Goal: Information Seeking & Learning: Learn about a topic

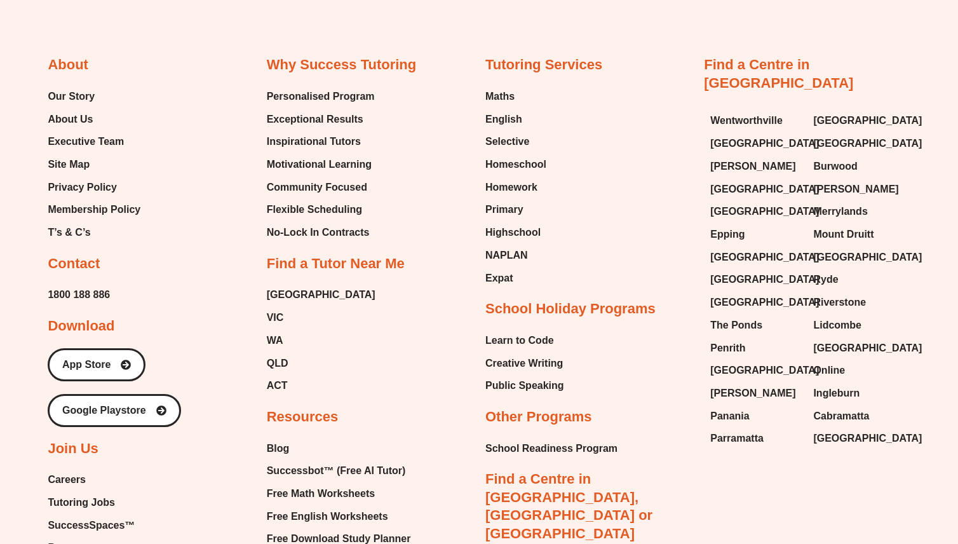
scroll to position [5190, 0]
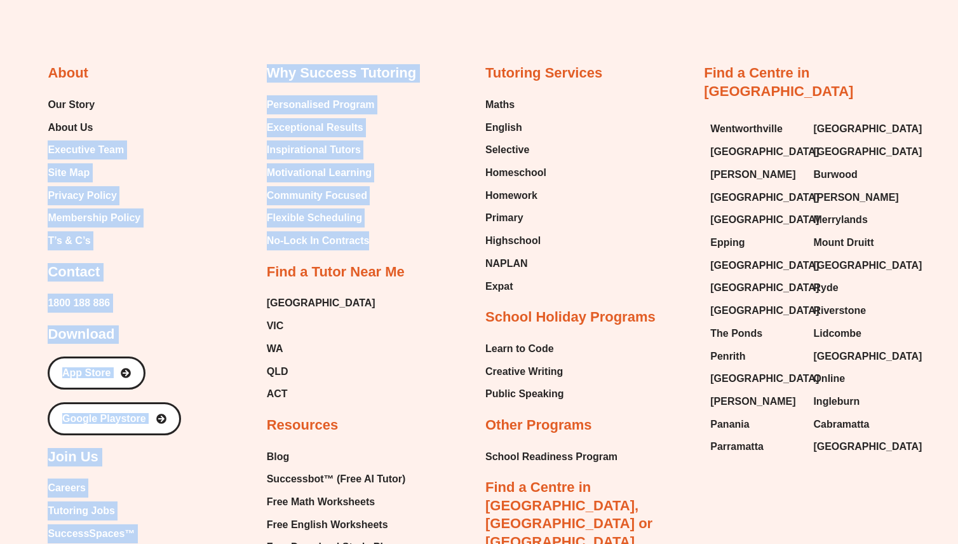
drag, startPoint x: 257, startPoint y: 113, endPoint x: 402, endPoint y: 219, distance: 179.6
click at [401, 219] on div "About Our Story About Us Executive Team Site Map Privacy Policy Membership Poli…" at bounding box center [479, 380] width 862 height 747
click at [402, 219] on div "Why Success Tutoring Personalised Program Exceptional Results Inspirational Tut…" at bounding box center [370, 355] width 206 height 583
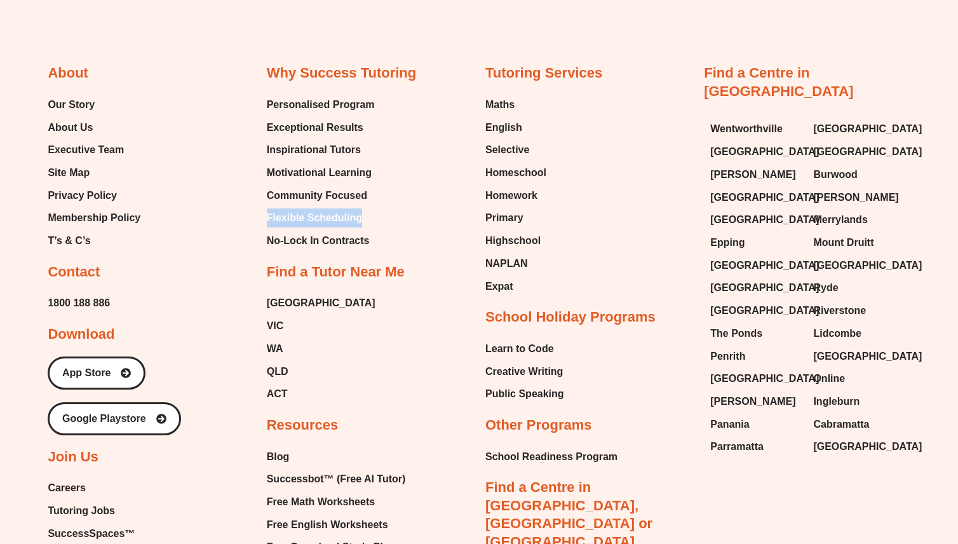
drag, startPoint x: 391, startPoint y: 192, endPoint x: 264, endPoint y: 191, distance: 127.1
click at [265, 191] on div "About Our Story About Us Executive Team Site Map Privacy Policy Membership Poli…" at bounding box center [479, 380] width 862 height 747
copy span "Flexible Scheduling"
drag, startPoint x: 394, startPoint y: 217, endPoint x: 263, endPoint y: 215, distance: 130.9
click at [263, 215] on div "About Our Story About Us Executive Team Site Map Privacy Policy Membership Poli…" at bounding box center [479, 380] width 862 height 747
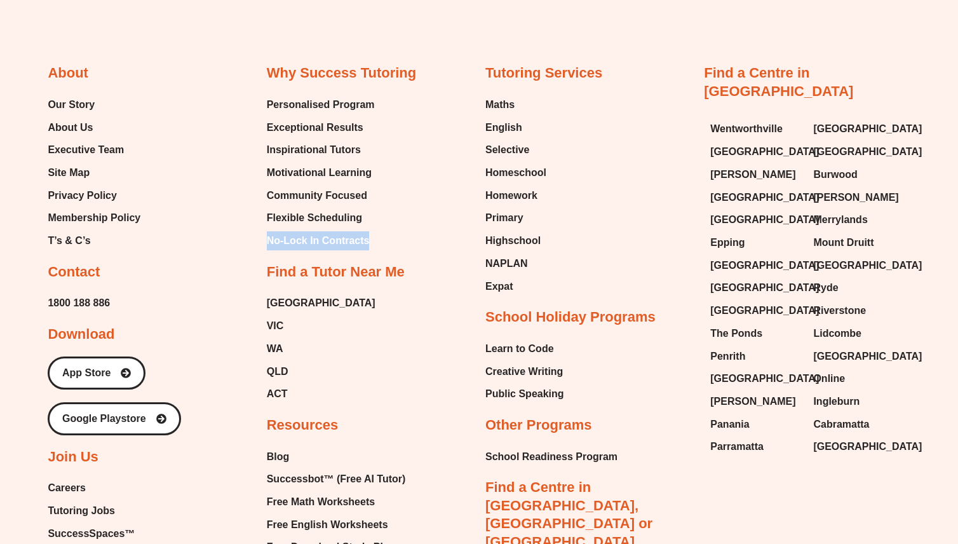
copy span "No-Lock In Contracts"
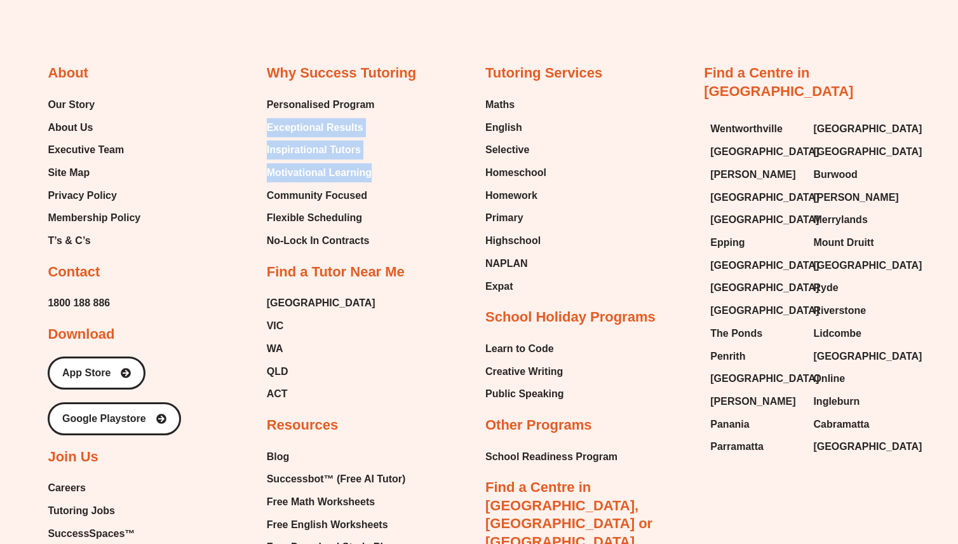
drag, startPoint x: 400, startPoint y: 147, endPoint x: 263, endPoint y: 109, distance: 142.3
click at [263, 109] on div "About Our Story About Us Executive Team Site Map Privacy Policy Membership Poli…" at bounding box center [479, 380] width 862 height 747
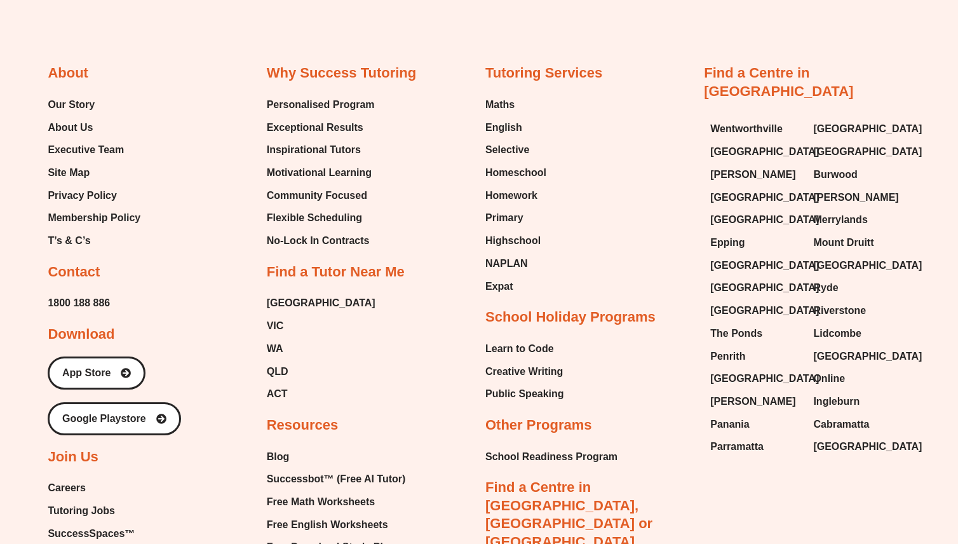
click at [398, 231] on div "Why Success Tutoring Personalised Program Exceptional Results Inspirational Tut…" at bounding box center [370, 355] width 206 height 583
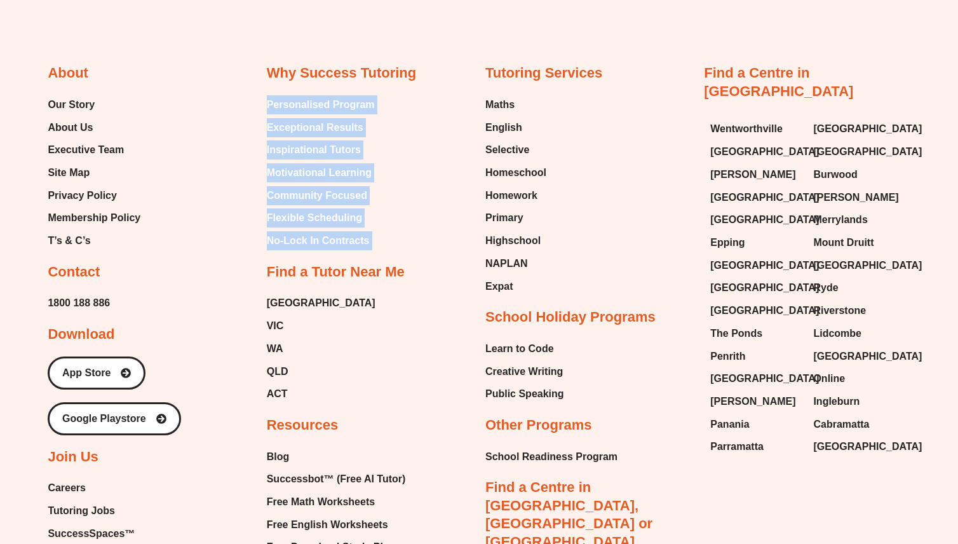
drag, startPoint x: 393, startPoint y: 228, endPoint x: 269, endPoint y: 78, distance: 195.0
click at [269, 78] on div "Why Success Tutoring Personalised Program Exceptional Results Inspirational Tut…" at bounding box center [370, 355] width 206 height 583
copy div "Personalised Program Exceptional Results Inspirational Tutors Motivational Lear…"
